Goal: Check status: Check status

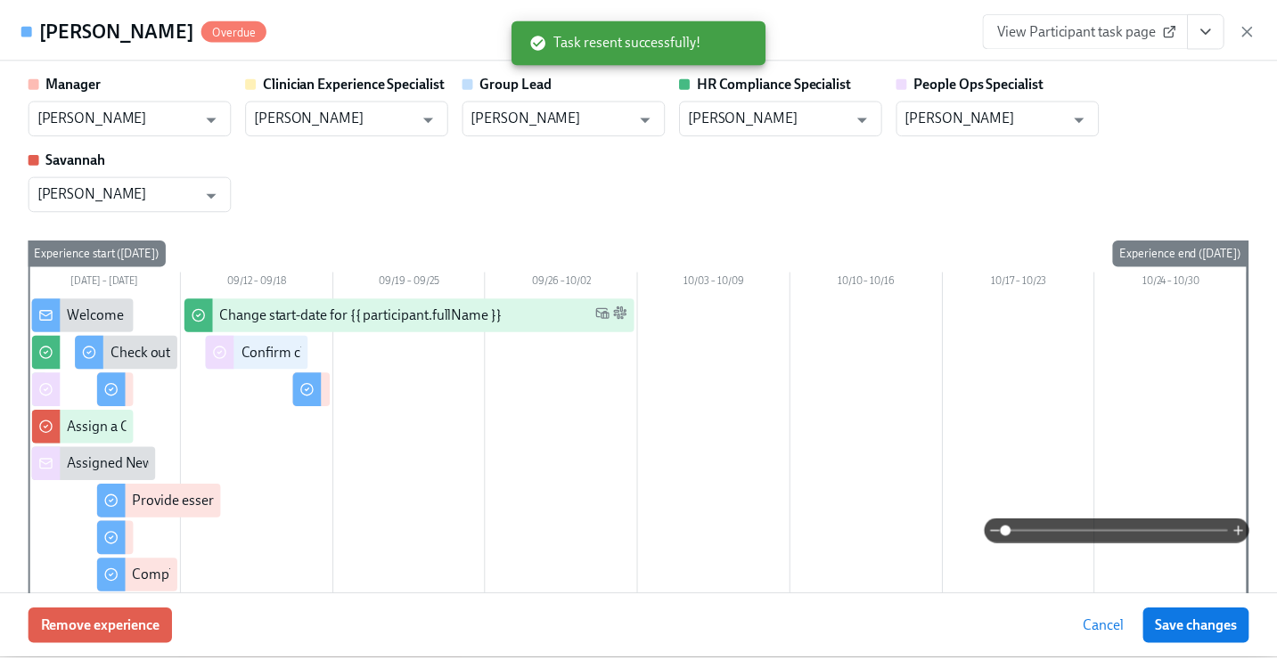
scroll to position [2446, 0]
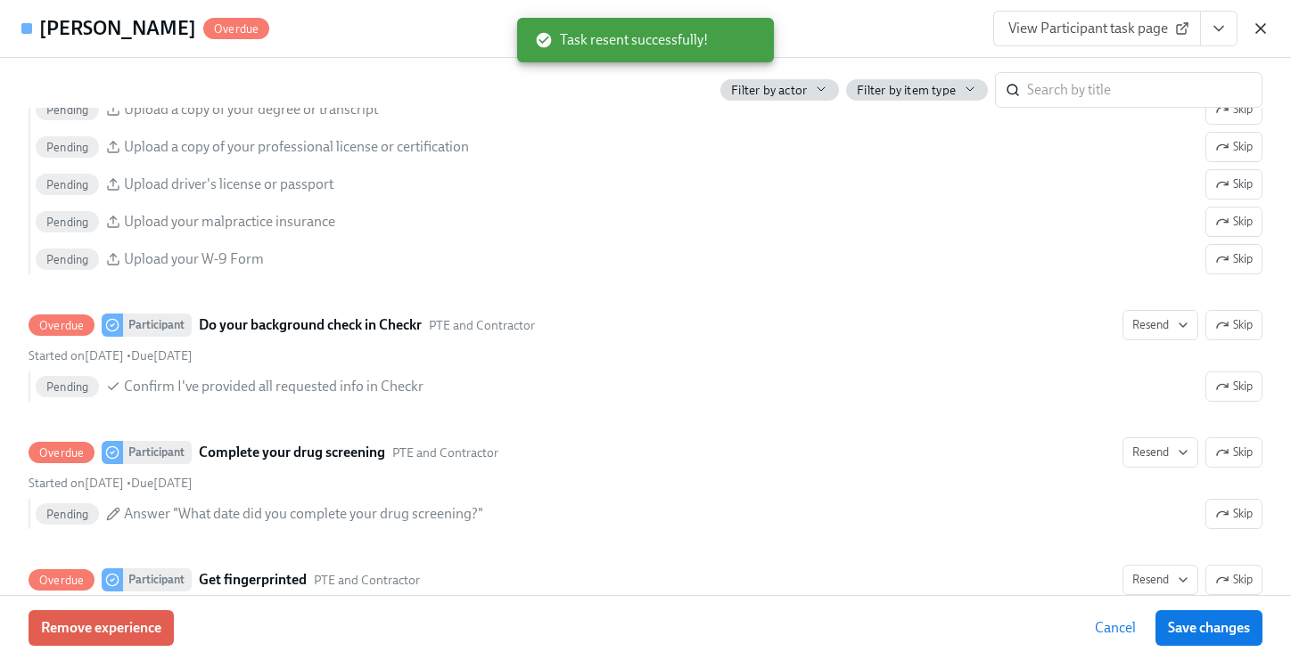
click at [1268, 29] on icon "button" at bounding box center [1260, 29] width 18 height 18
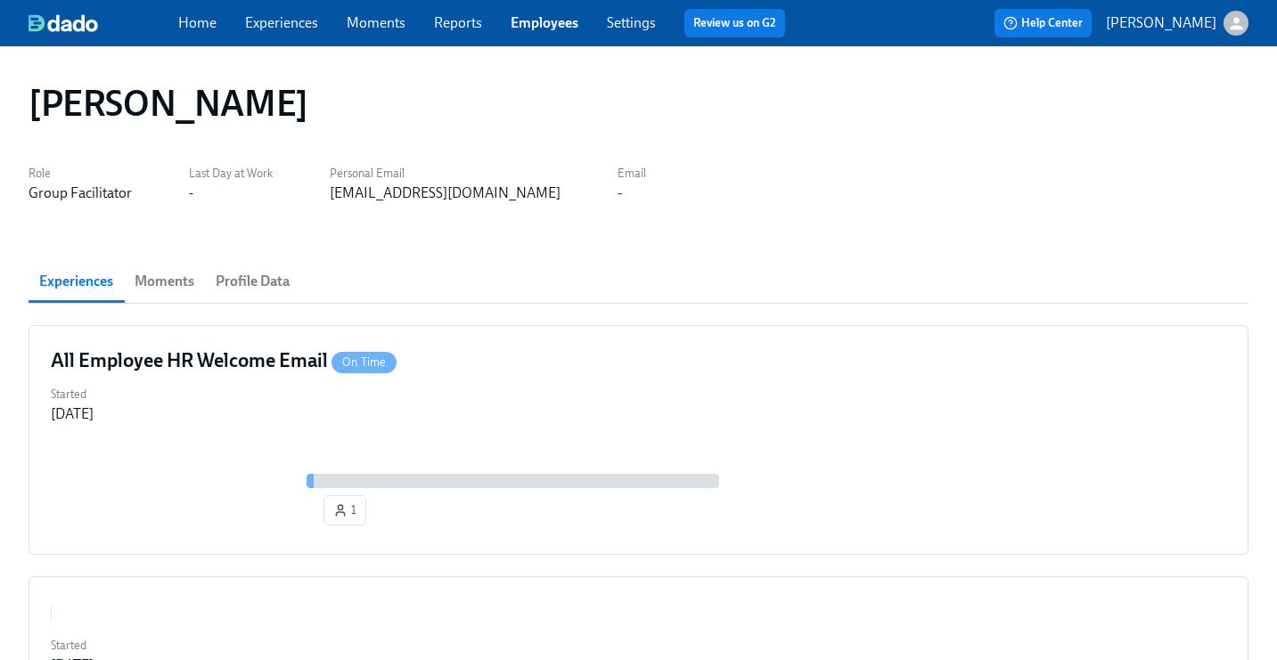
click at [549, 28] on link "Employees" at bounding box center [545, 22] width 68 height 17
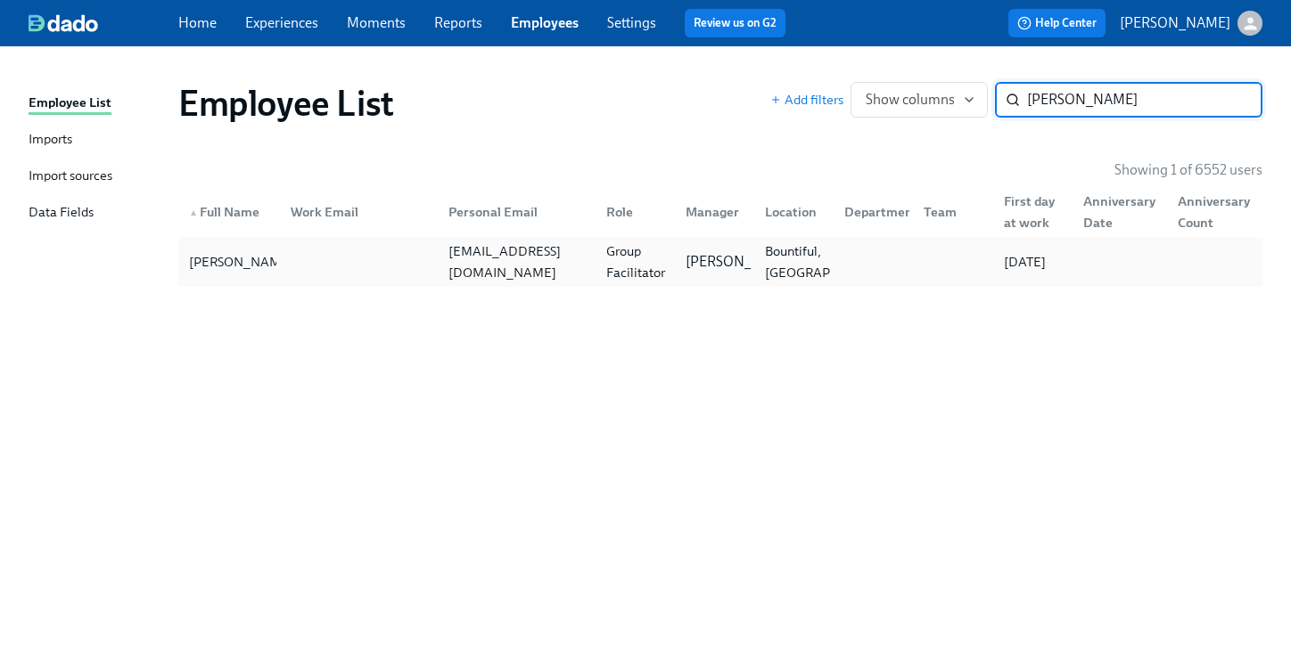
type input "[PERSON_NAME]"
click at [834, 265] on div at bounding box center [869, 262] width 79 height 36
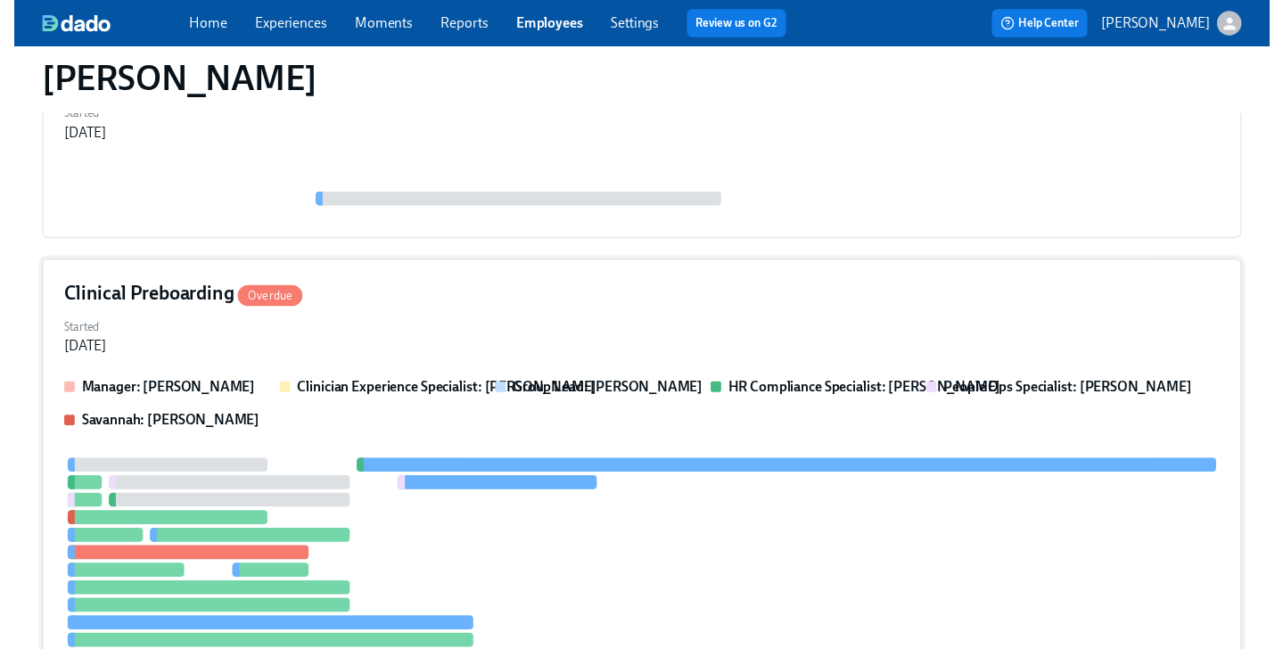
scroll to position [378, 0]
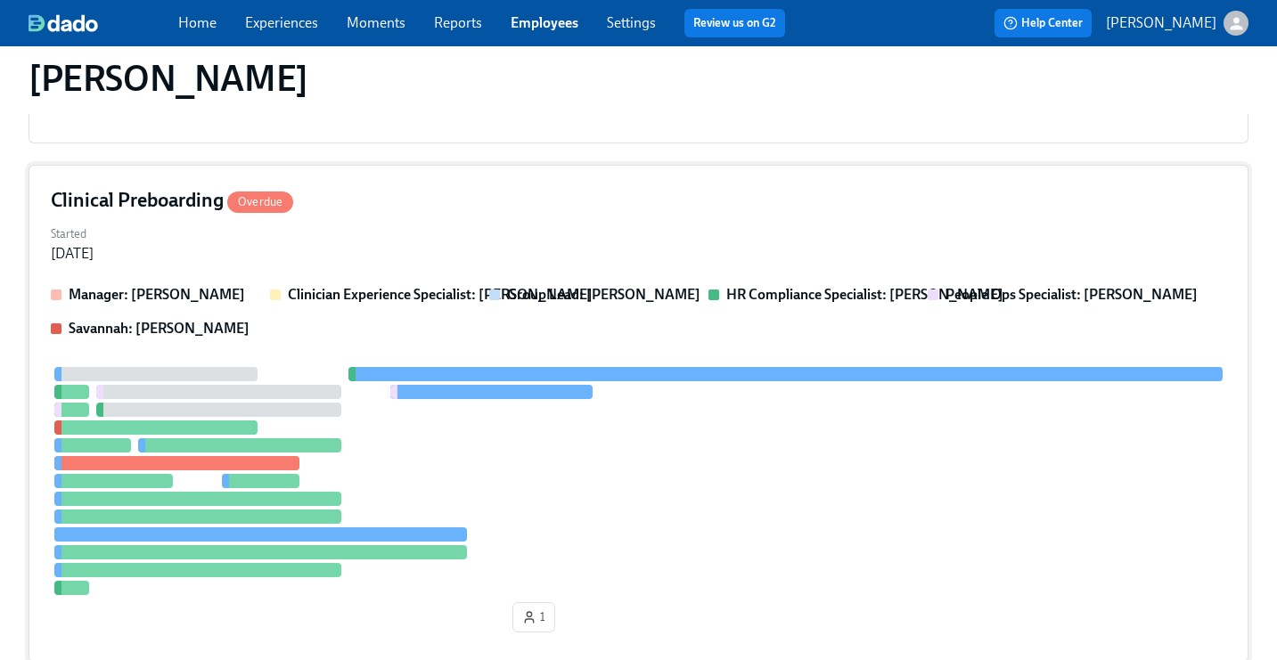
click at [830, 226] on div "Started Sep 11, 2025" at bounding box center [639, 242] width 1176 height 43
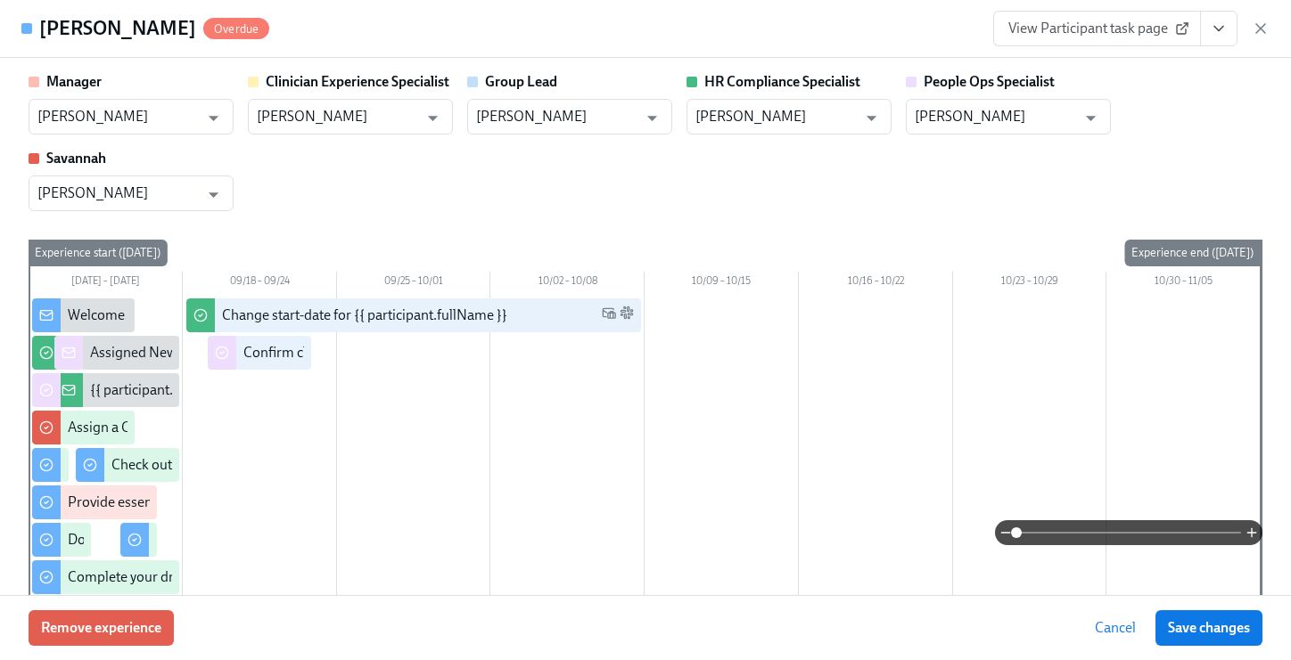
click at [1214, 21] on icon "View task page" at bounding box center [1219, 29] width 18 height 18
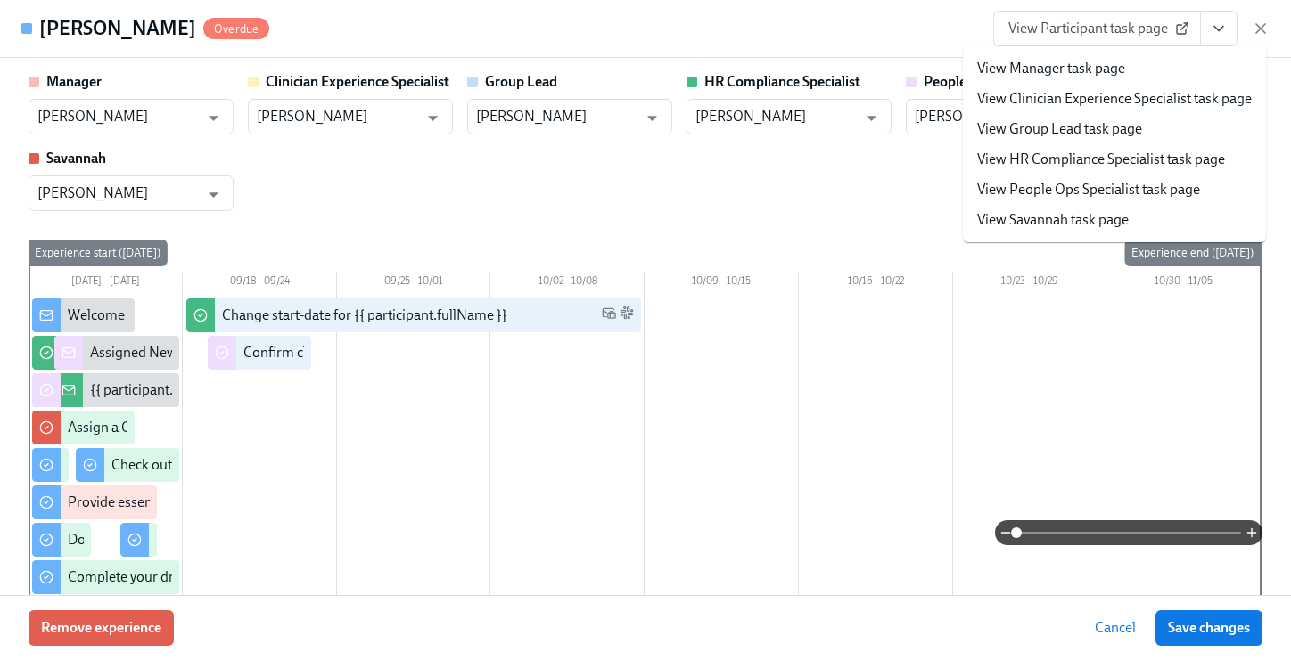
click at [1143, 185] on link "View People Ops Specialist task page" at bounding box center [1088, 190] width 223 height 20
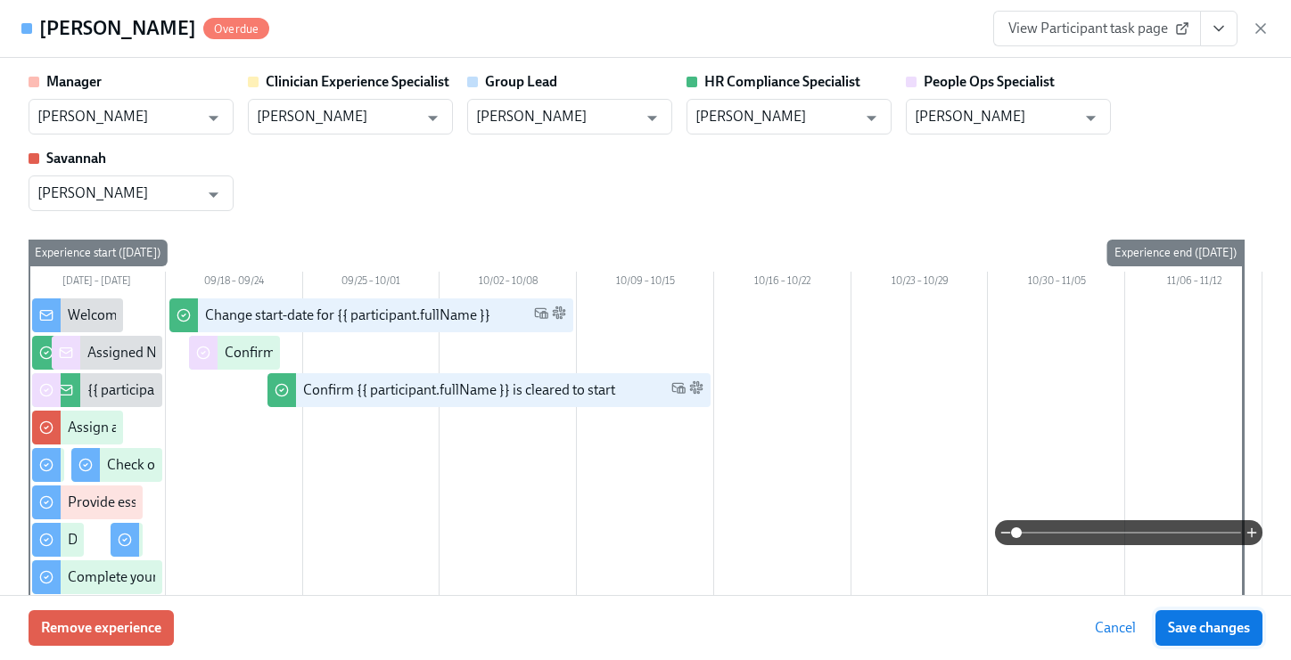
click at [1222, 628] on span "Save changes" at bounding box center [1209, 628] width 82 height 18
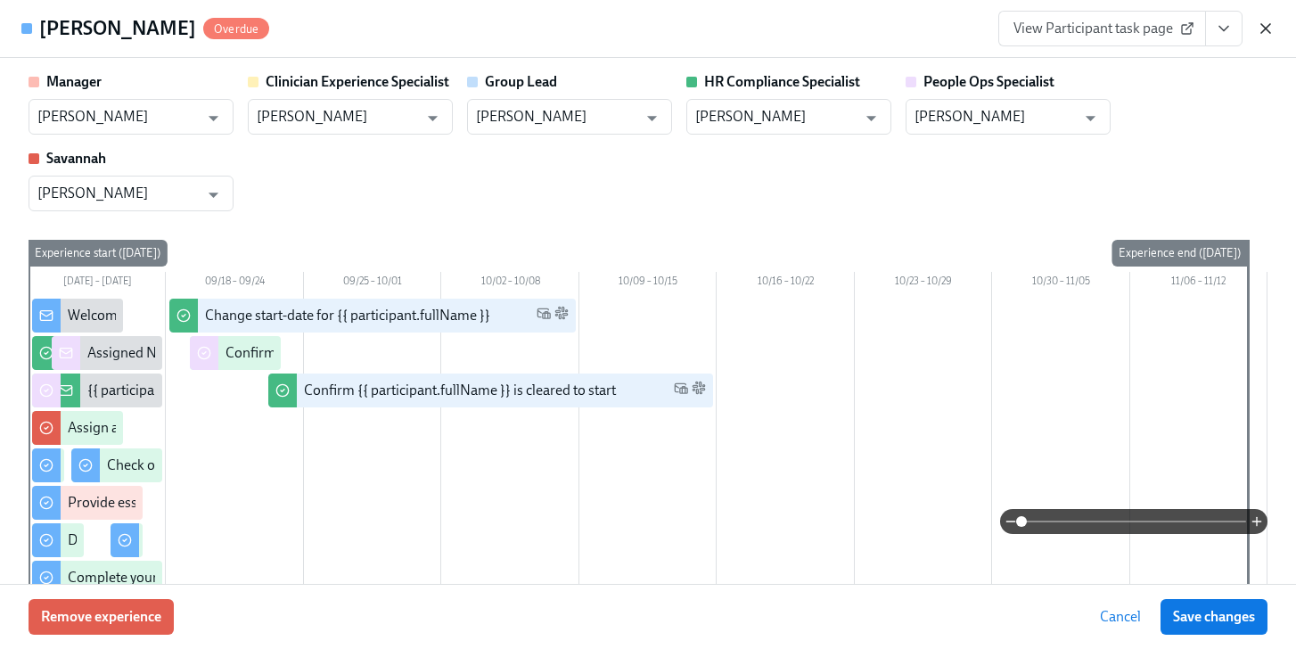
click at [1257, 26] on icon "button" at bounding box center [1266, 29] width 18 height 18
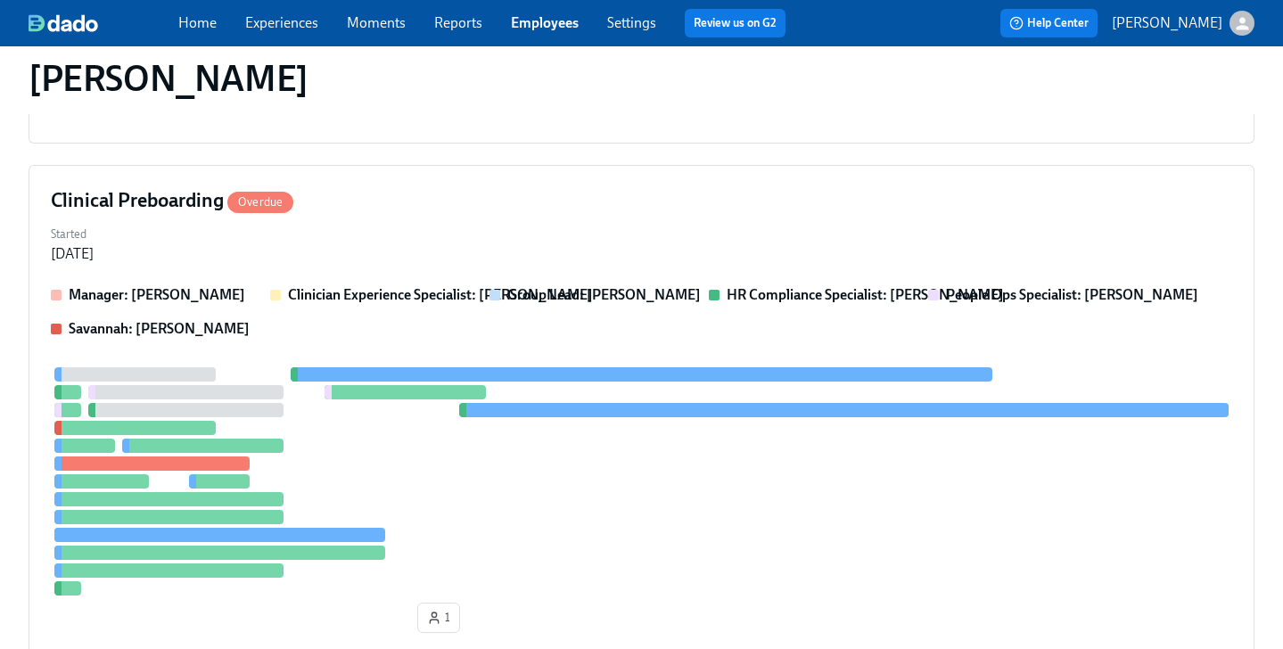
click at [537, 16] on link "Employees" at bounding box center [545, 22] width 68 height 17
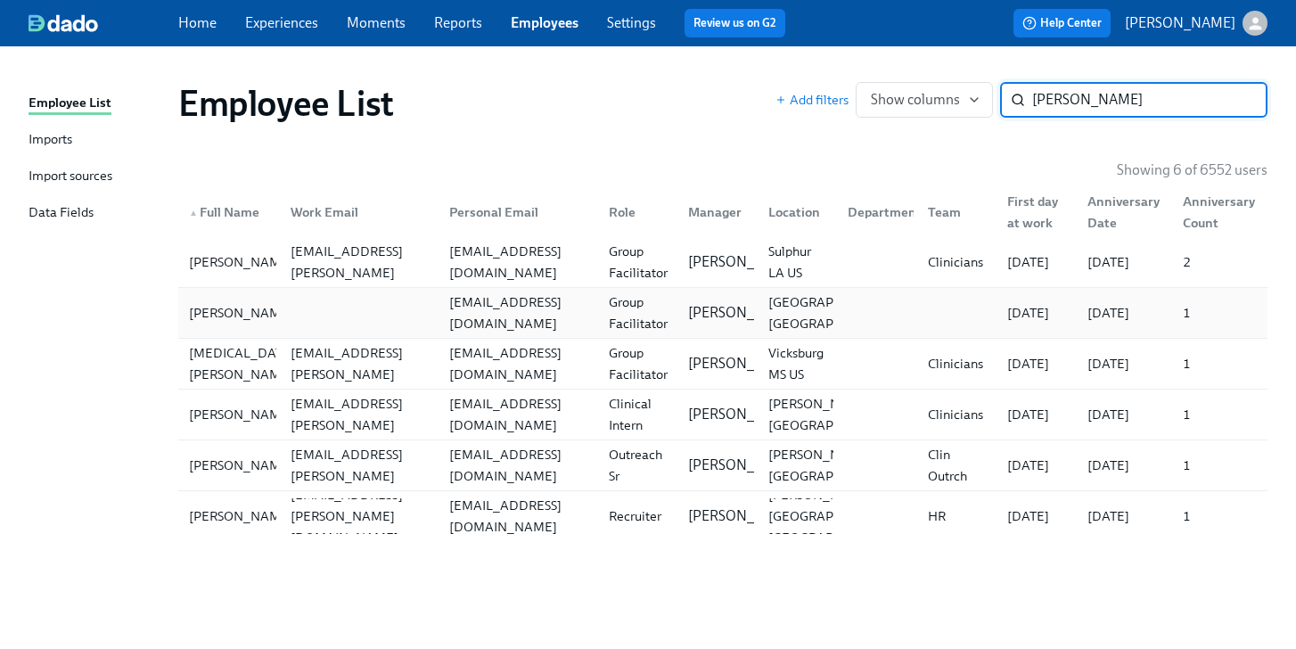
type input "reed"
click at [483, 305] on div "kaitlynreed97@yahoo.com" at bounding box center [518, 312] width 152 height 43
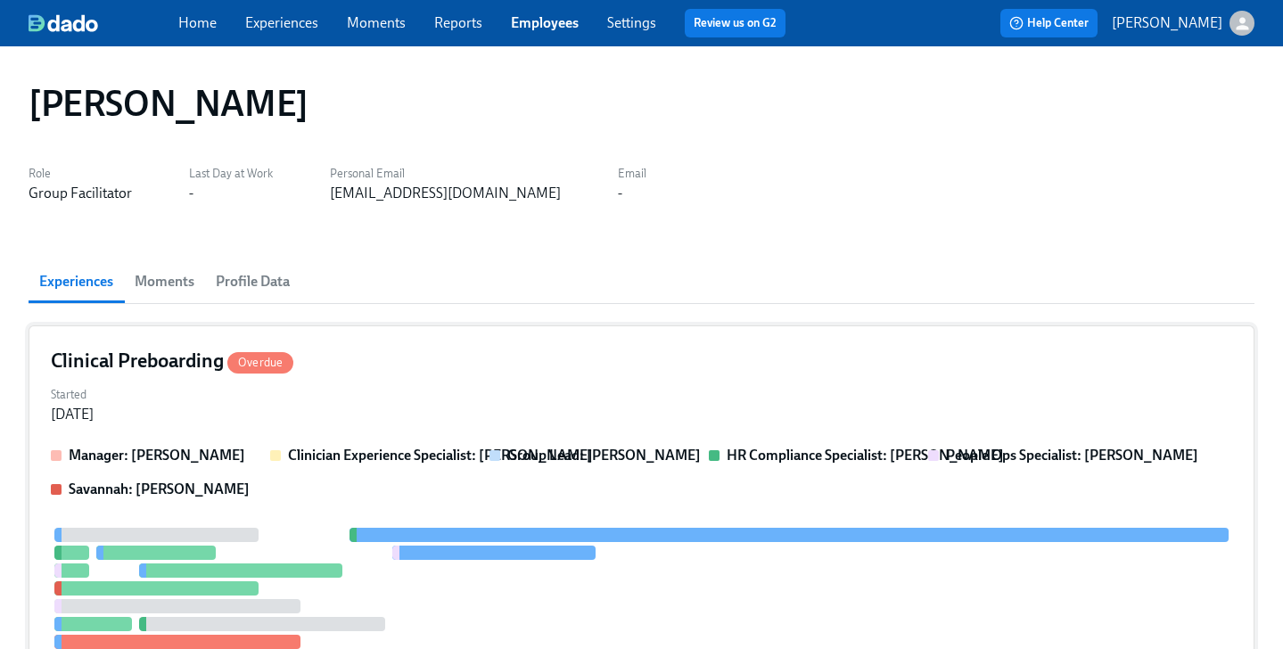
click at [740, 398] on div "Started Sep 08, 2025" at bounding box center [641, 402] width 1181 height 43
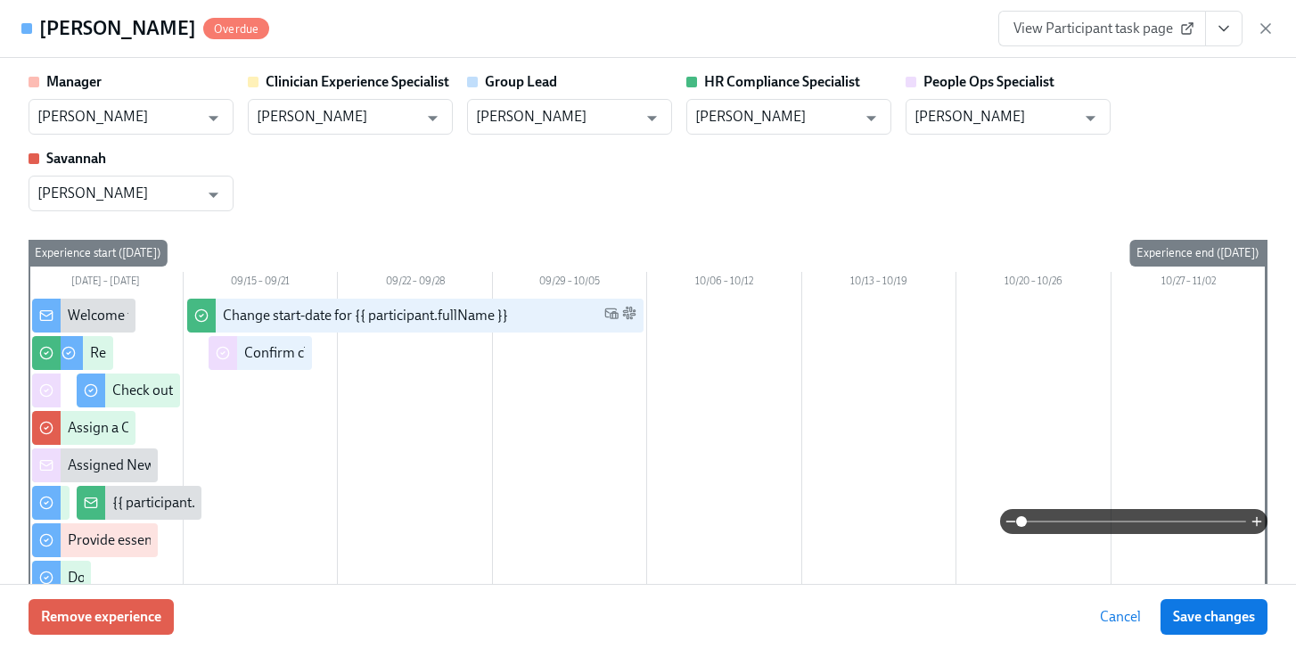
click at [1232, 34] on icon "View task page" at bounding box center [1224, 29] width 18 height 18
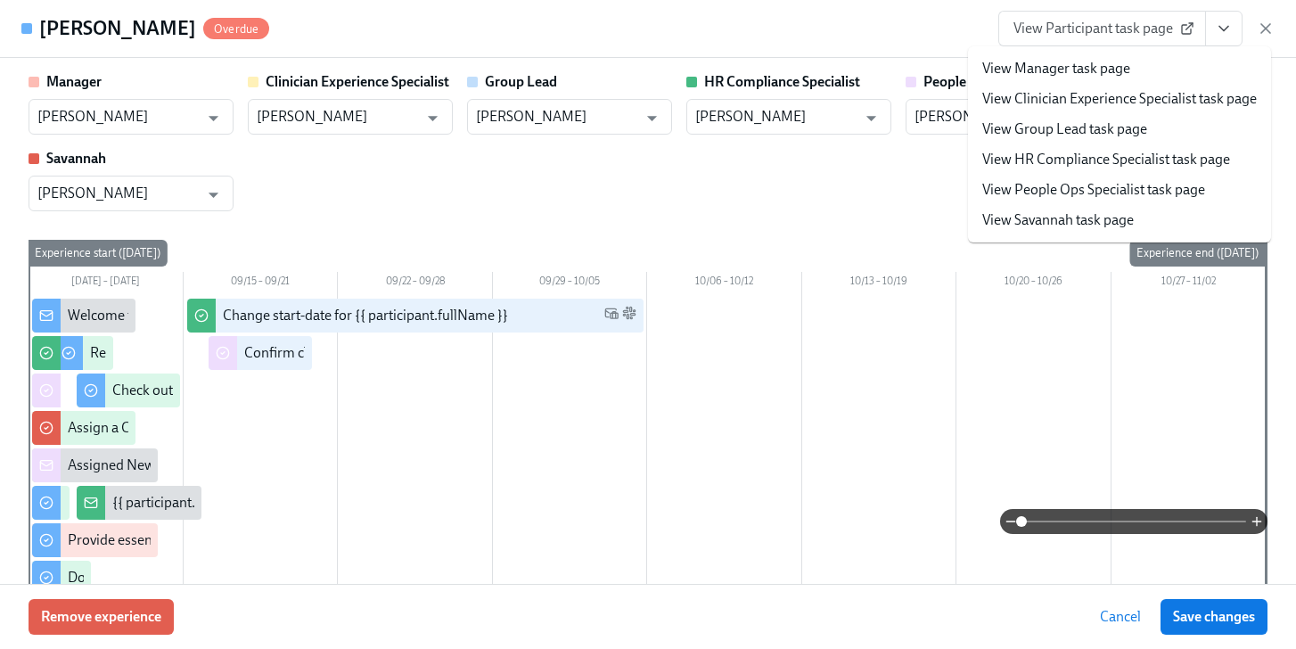
click at [1136, 190] on link "View People Ops Specialist task page" at bounding box center [1093, 190] width 223 height 20
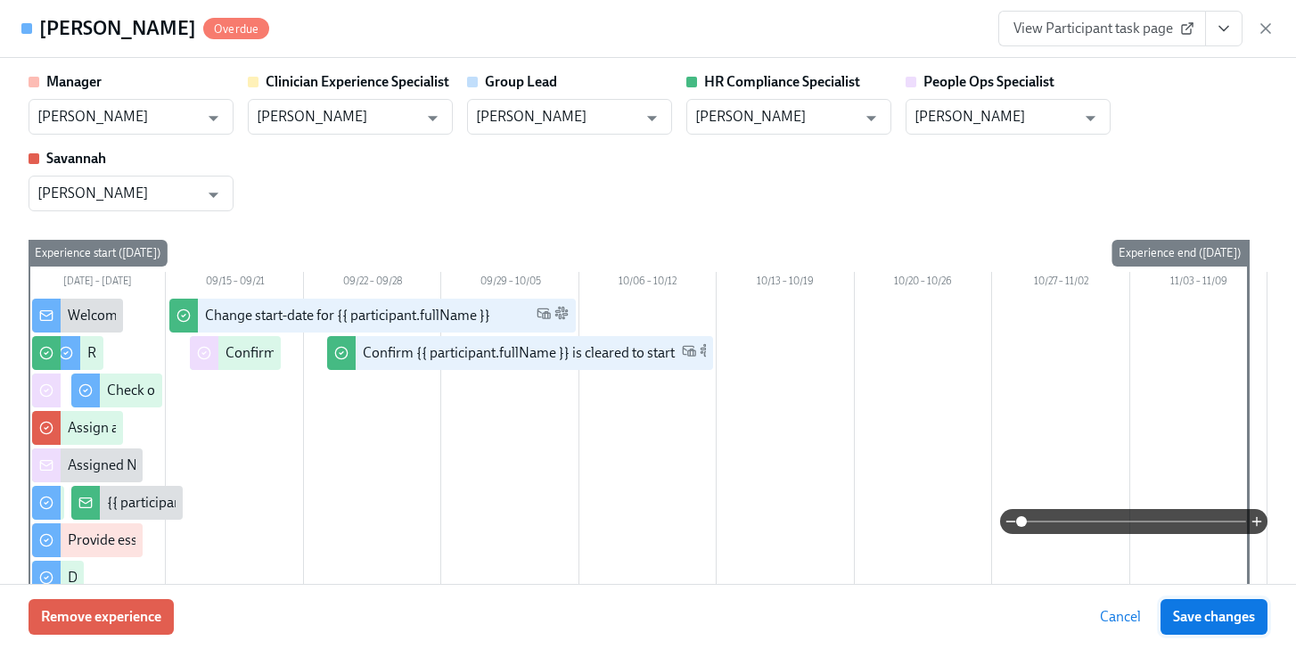
click at [1227, 608] on span "Save changes" at bounding box center [1214, 617] width 82 height 18
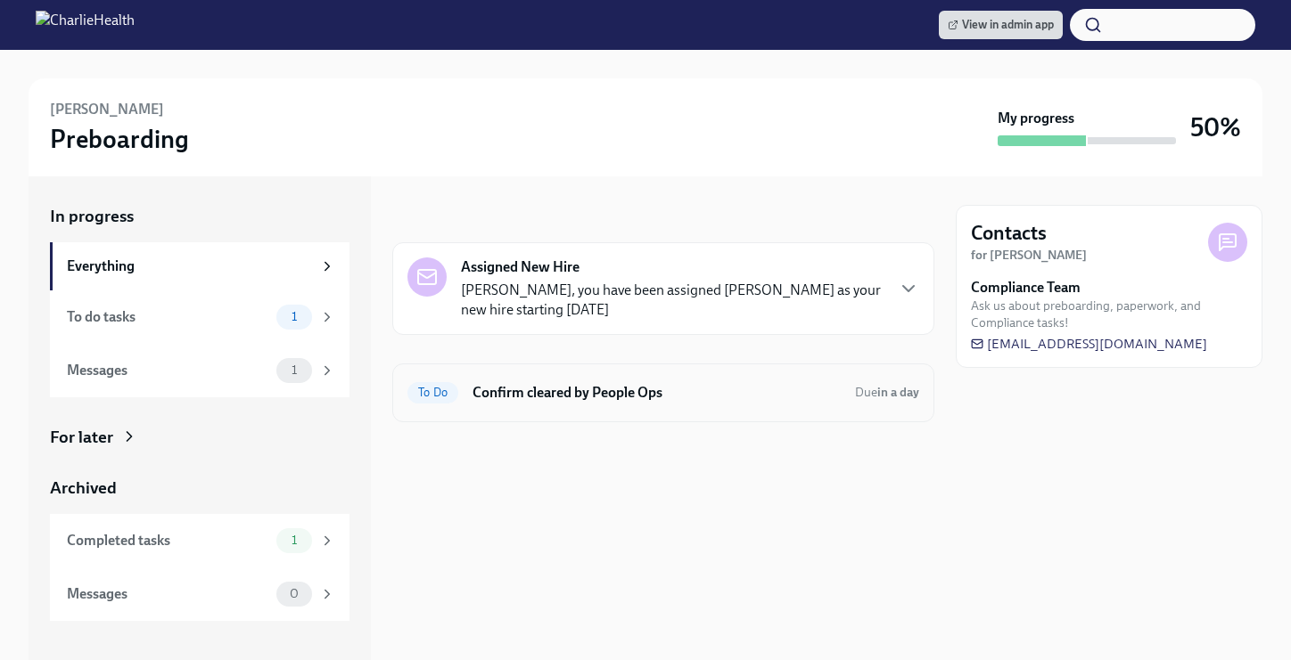
click at [636, 395] on h6 "Confirm cleared by People Ops" at bounding box center [656, 393] width 368 height 20
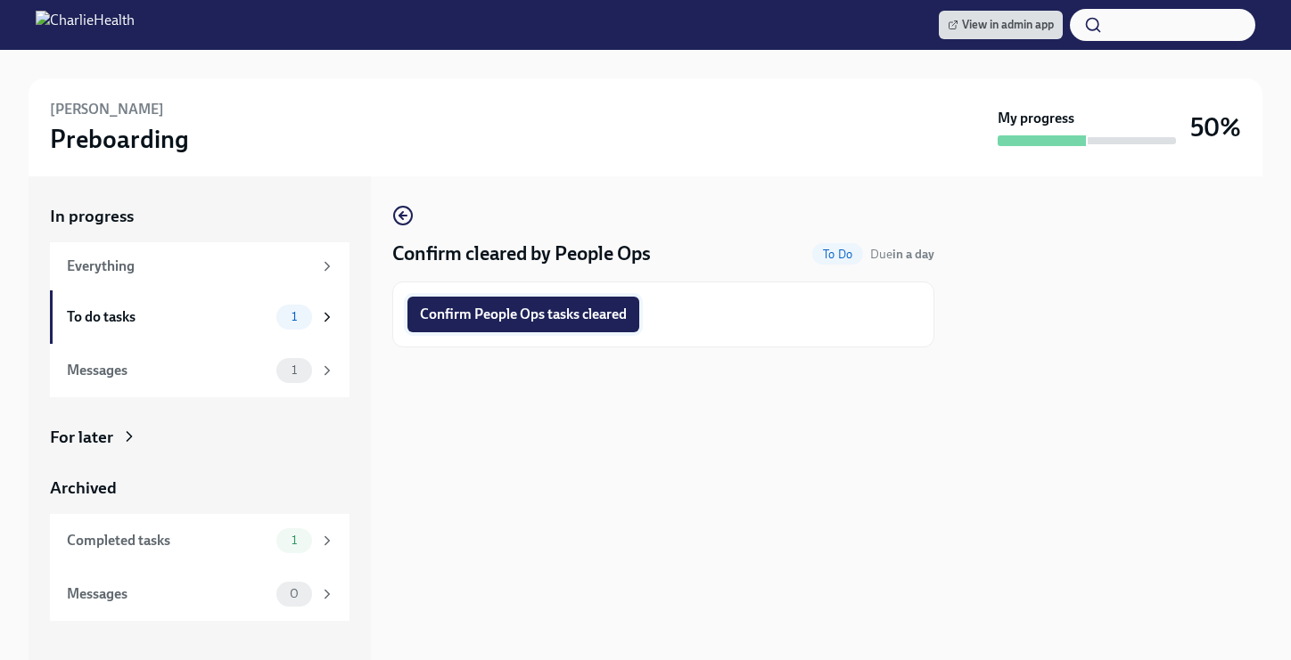
click at [557, 314] on span "Confirm People Ops tasks cleared" at bounding box center [523, 315] width 207 height 18
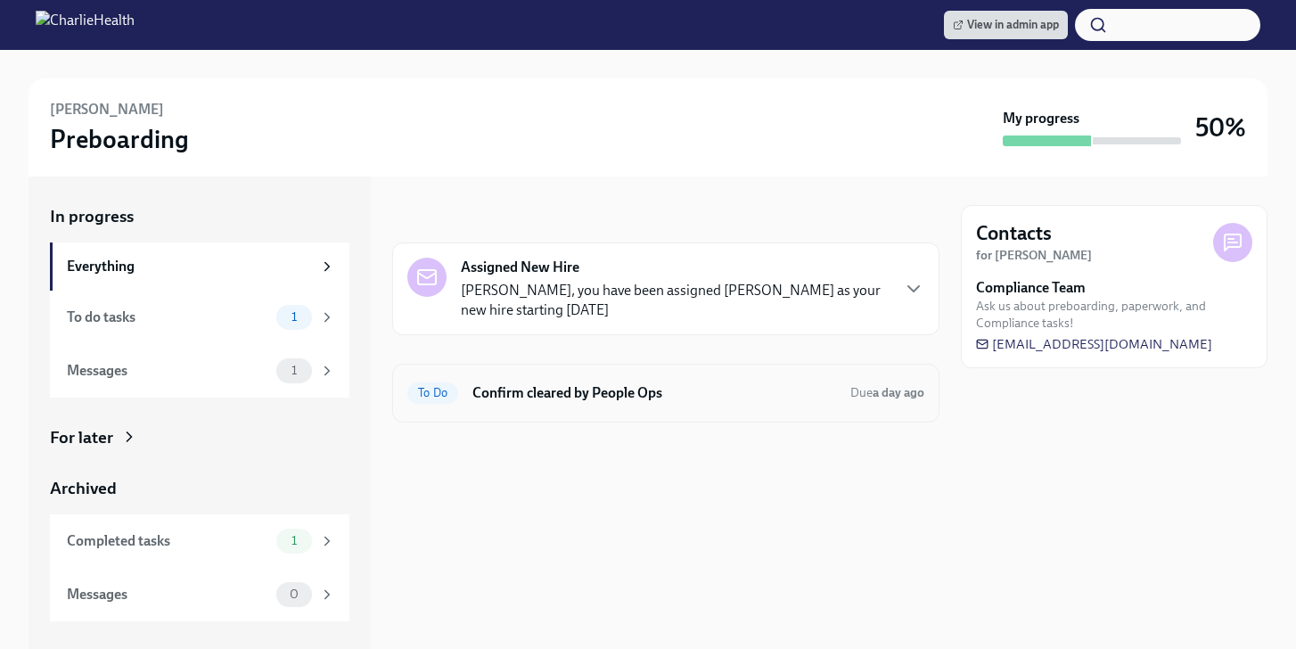
click at [571, 397] on h6 "Confirm cleared by People Ops" at bounding box center [654, 393] width 364 height 20
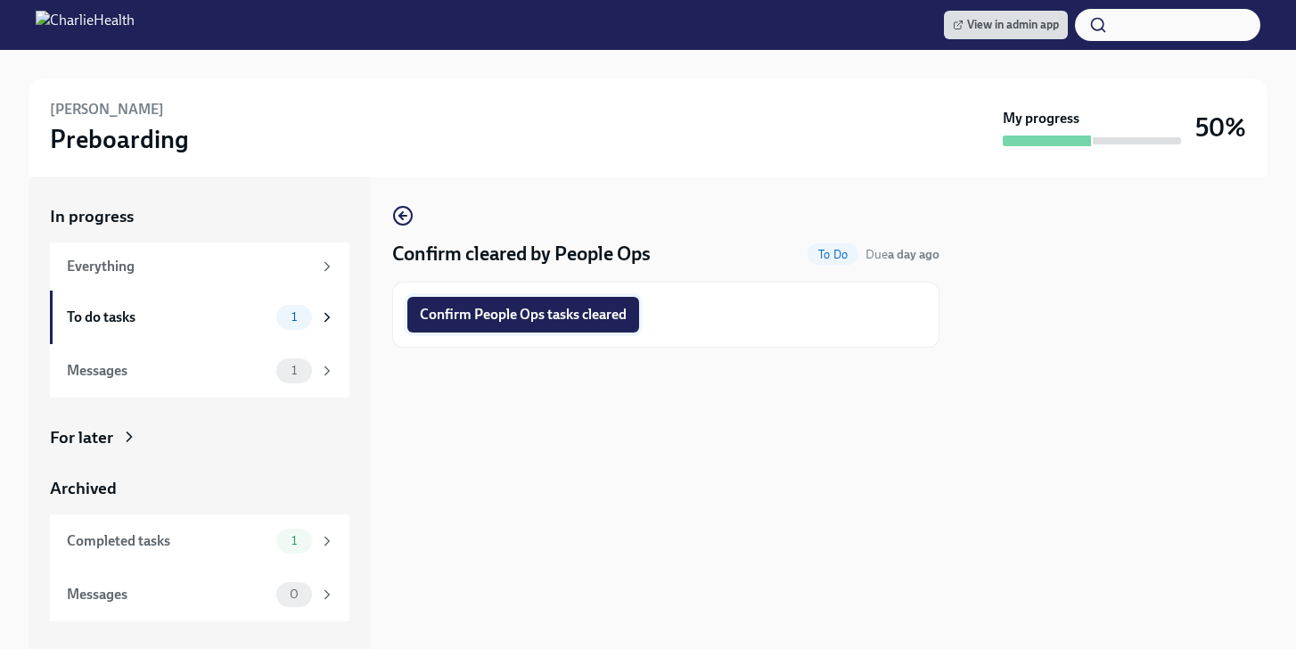
click at [596, 317] on span "Confirm People Ops tasks cleared" at bounding box center [523, 315] width 207 height 18
